Goal: Find contact information: Find contact information

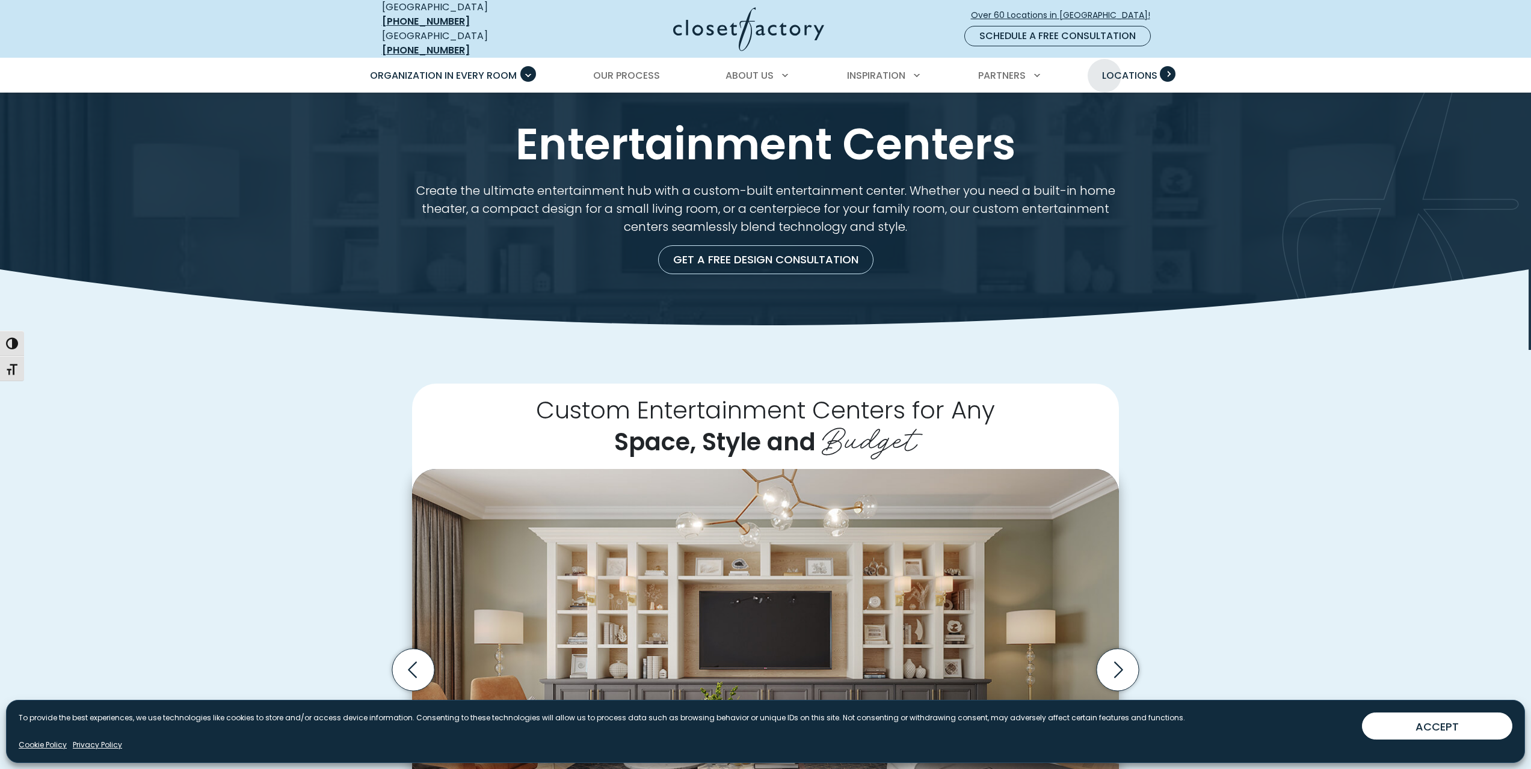
click at [1104, 69] on span "Locations" at bounding box center [1129, 76] width 55 height 14
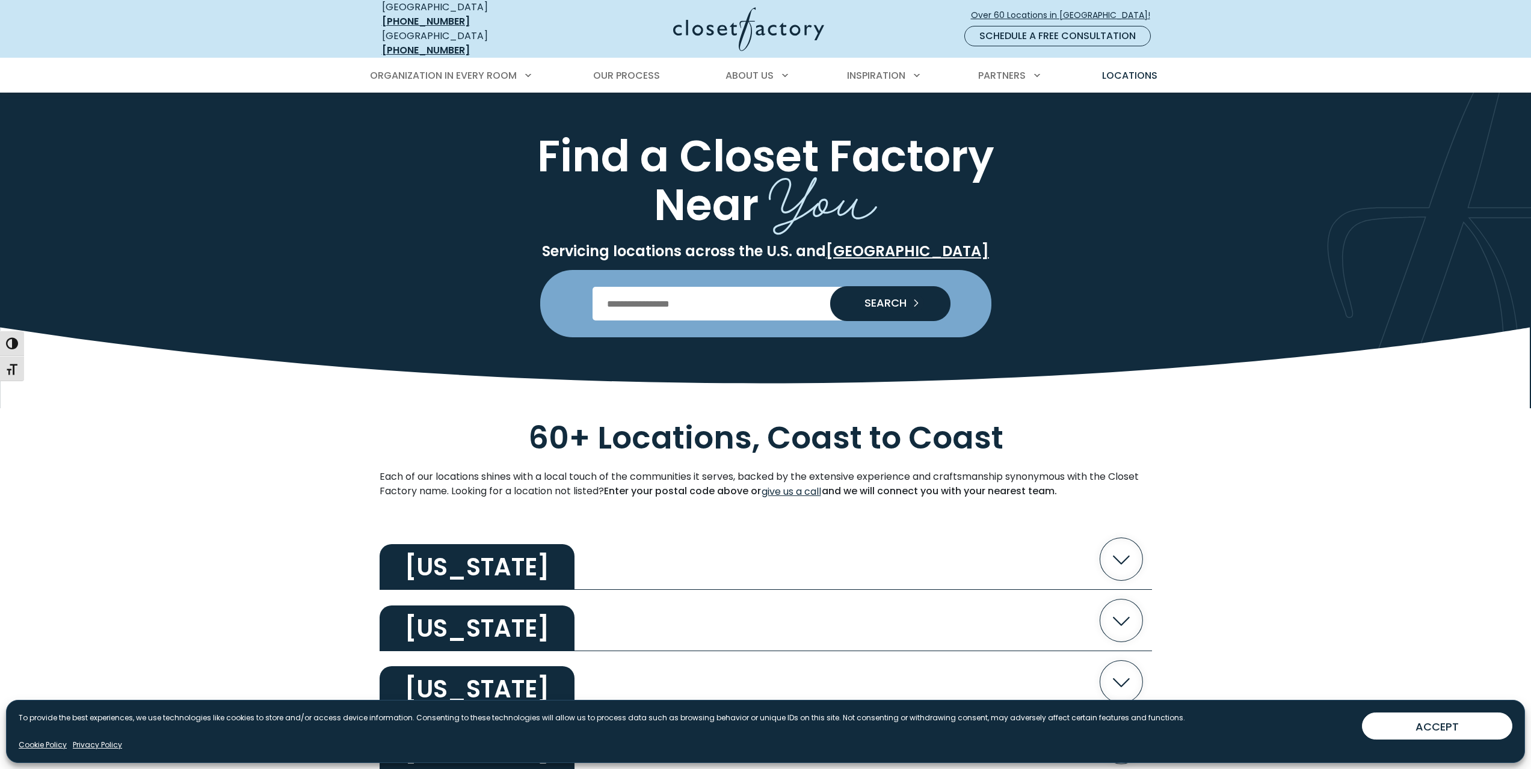
click at [681, 296] on input "Enter Postal Code" at bounding box center [765, 304] width 346 height 34
type input "*****"
click at [888, 298] on span "SEARCH" at bounding box center [881, 303] width 52 height 11
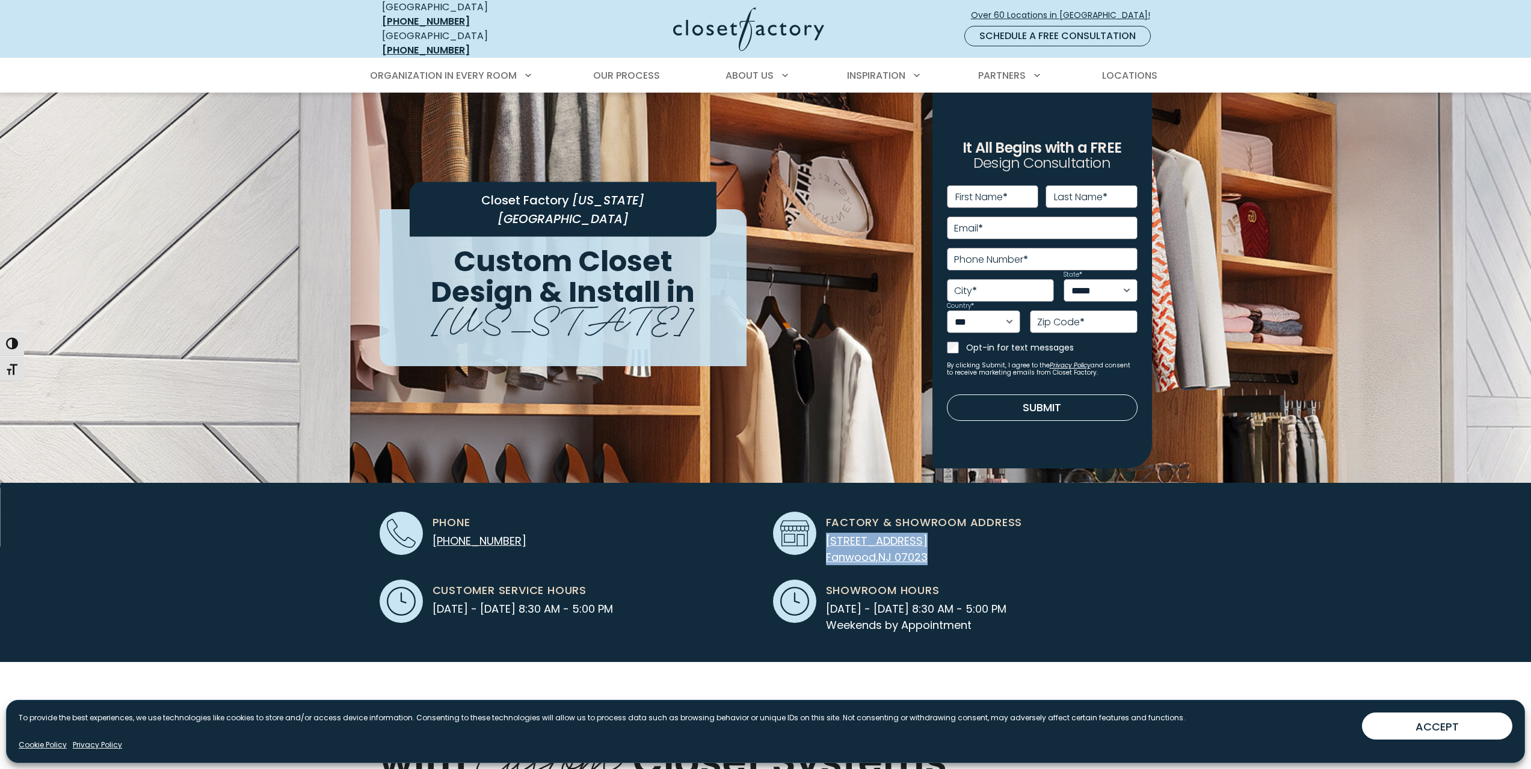
drag, startPoint x: 823, startPoint y: 531, endPoint x: 929, endPoint y: 547, distance: 107.7
click at [929, 547] on div "Factory & Showroom Address 60 South Avenue Fanwood , NJ 07023" at bounding box center [919, 539] width 206 height 54
copy link "60 South Avenue Fanwood , NJ 07023"
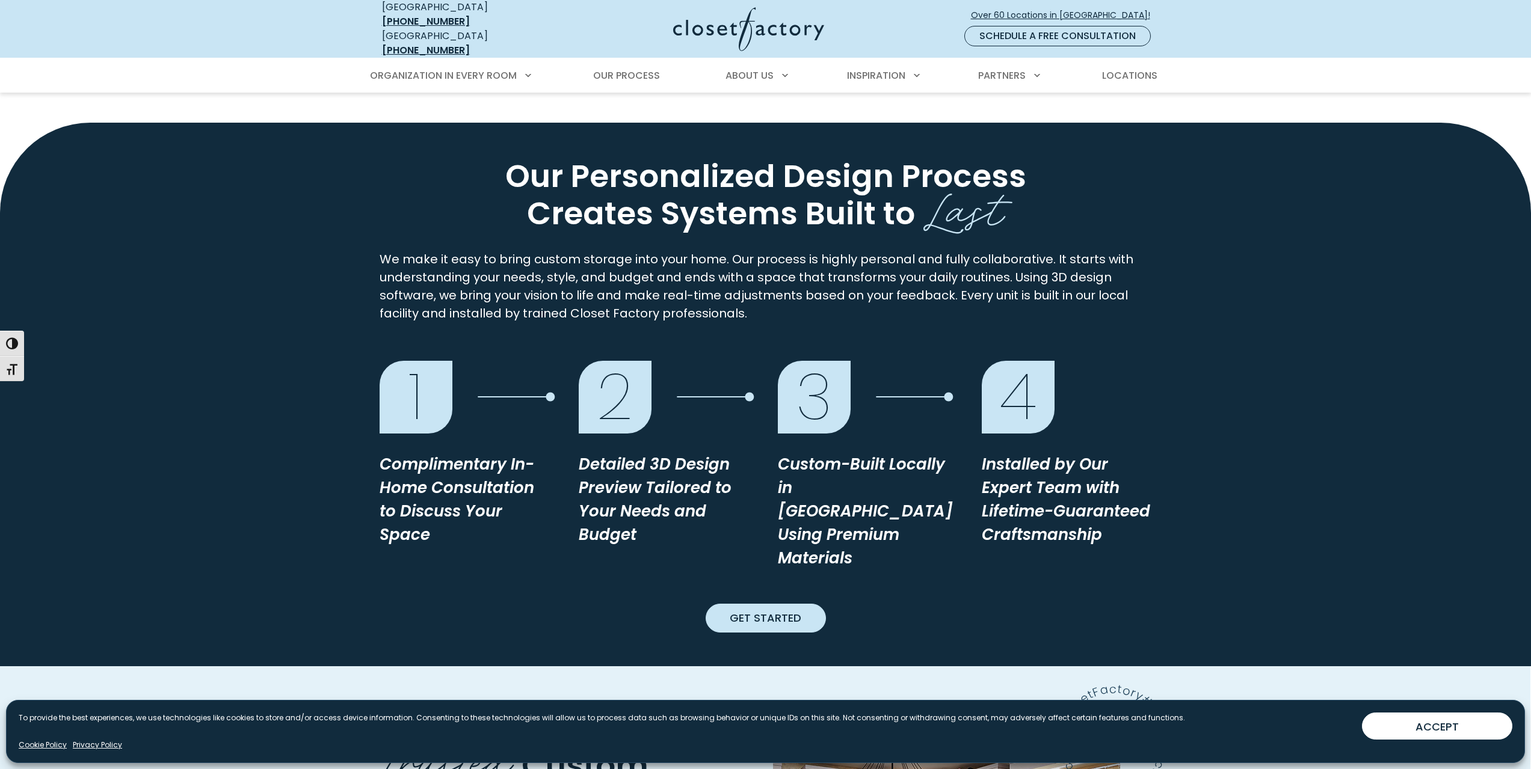
scroll to position [962, 0]
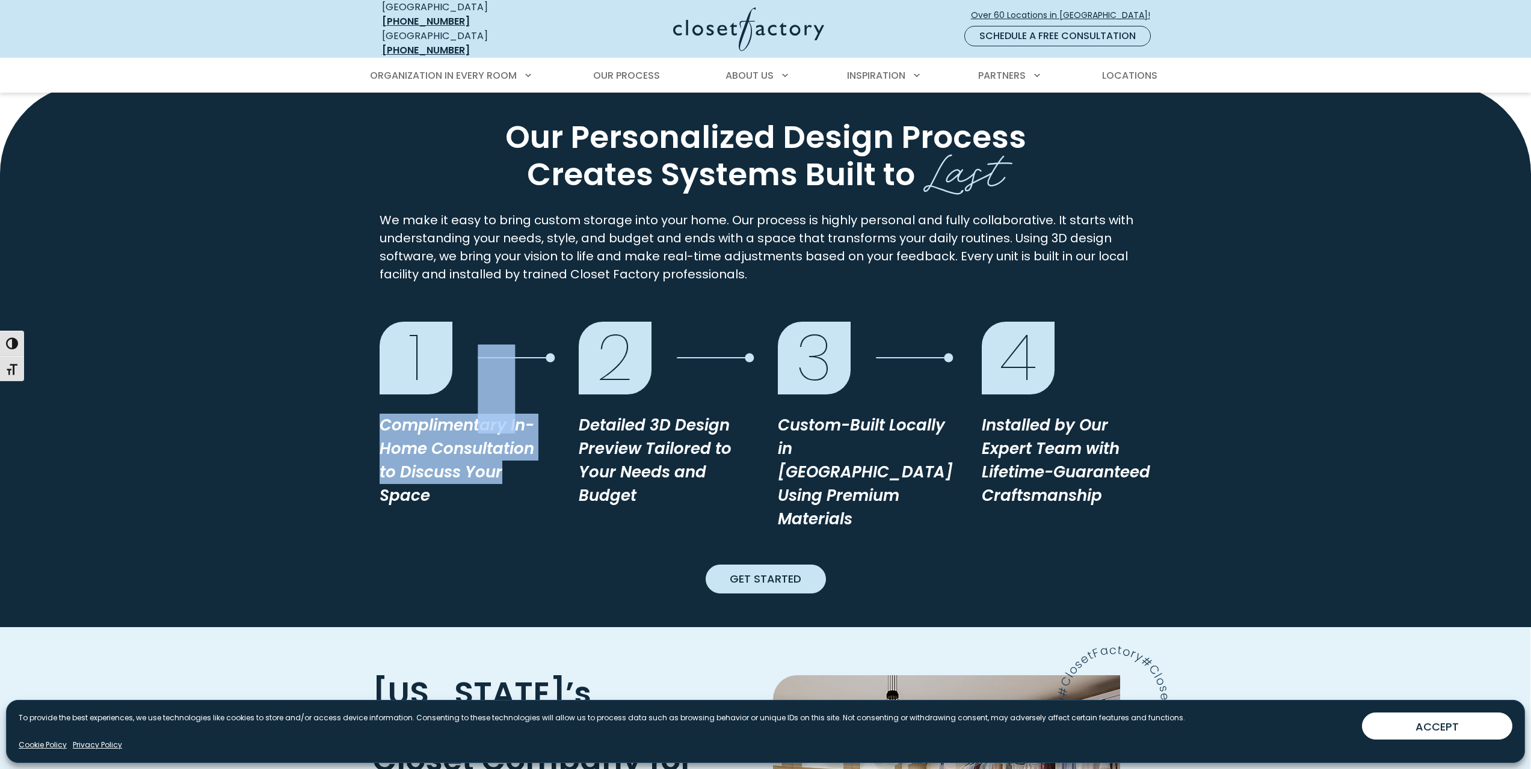
drag, startPoint x: 482, startPoint y: 411, endPoint x: 507, endPoint y: 470, distance: 63.9
click at [507, 470] on div "1 Complimentary In-Home Consultation to Discuss Your Space" at bounding box center [465, 431] width 170 height 219
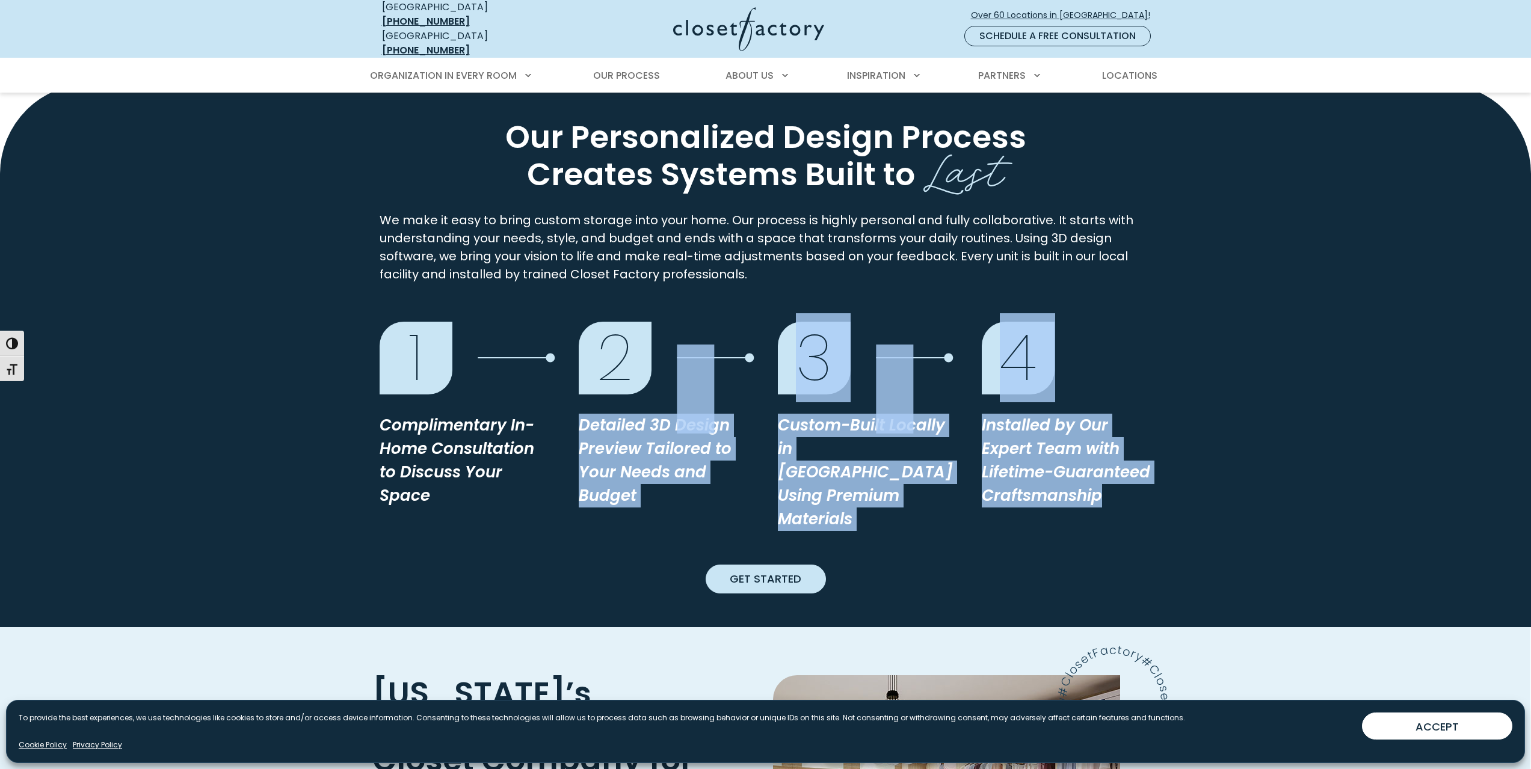
drag, startPoint x: 678, startPoint y: 421, endPoint x: 1123, endPoint y: 479, distance: 448.3
click at [1123, 479] on div "1 Complimentary In-Home Consultation to Discuss Your Space 2 Detailed 3D Design…" at bounding box center [766, 431] width 772 height 219
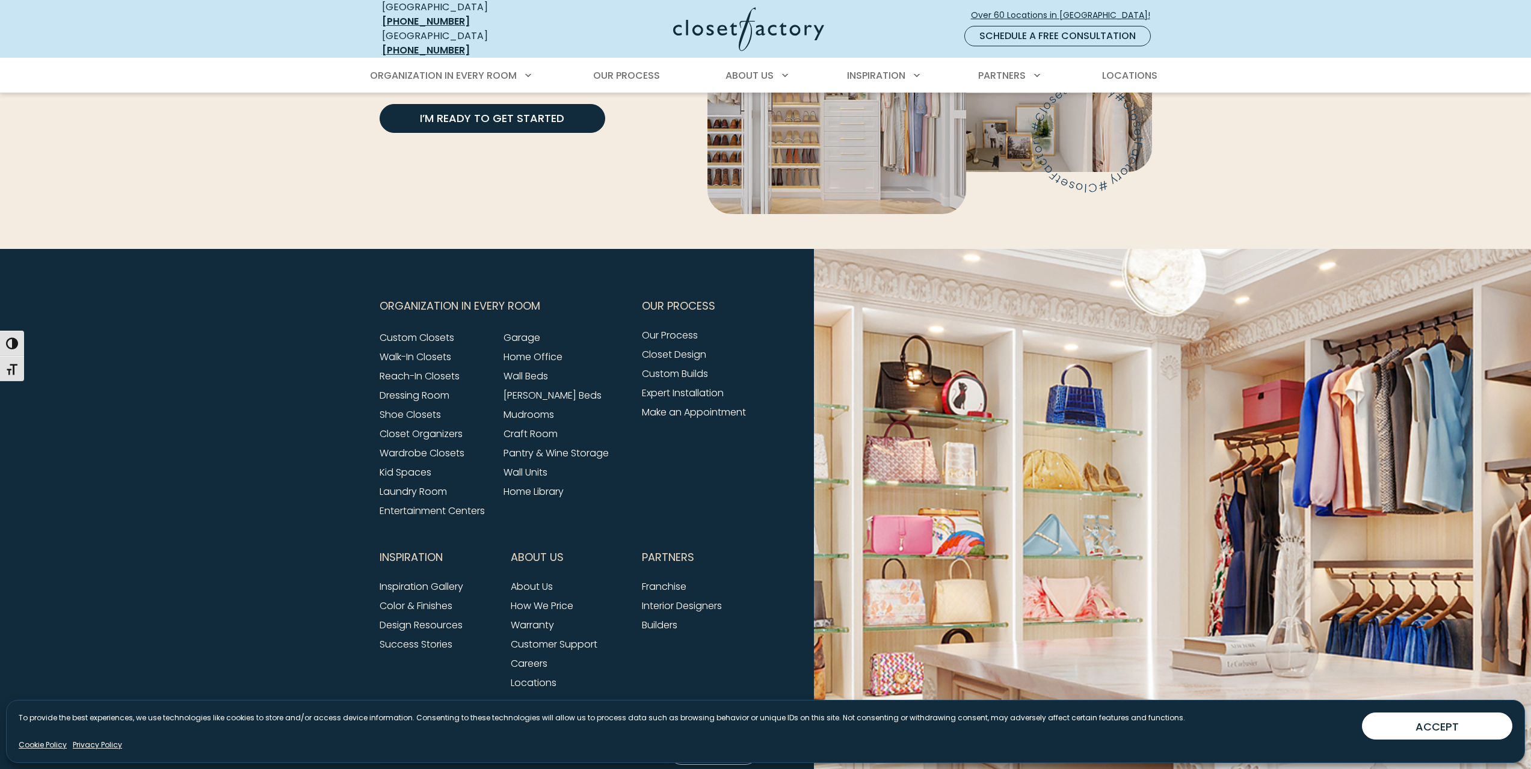
scroll to position [3749, 0]
